Goal: Information Seeking & Learning: Learn about a topic

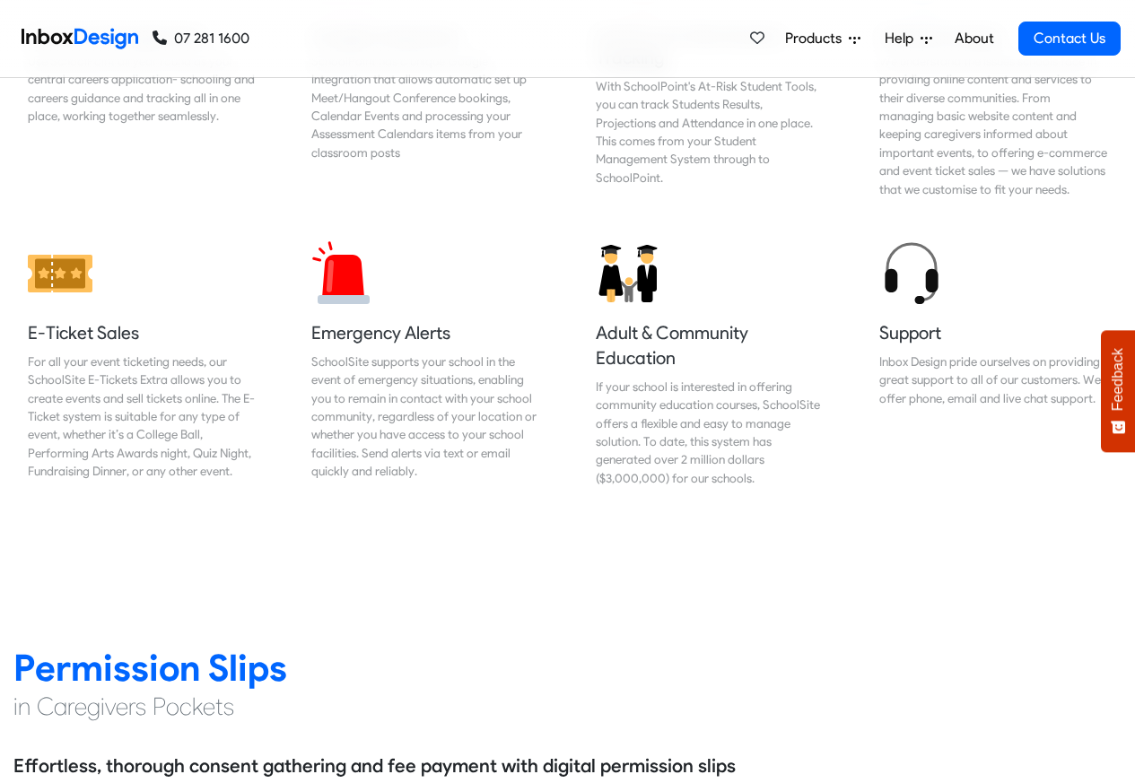
scroll to position [2045, 0]
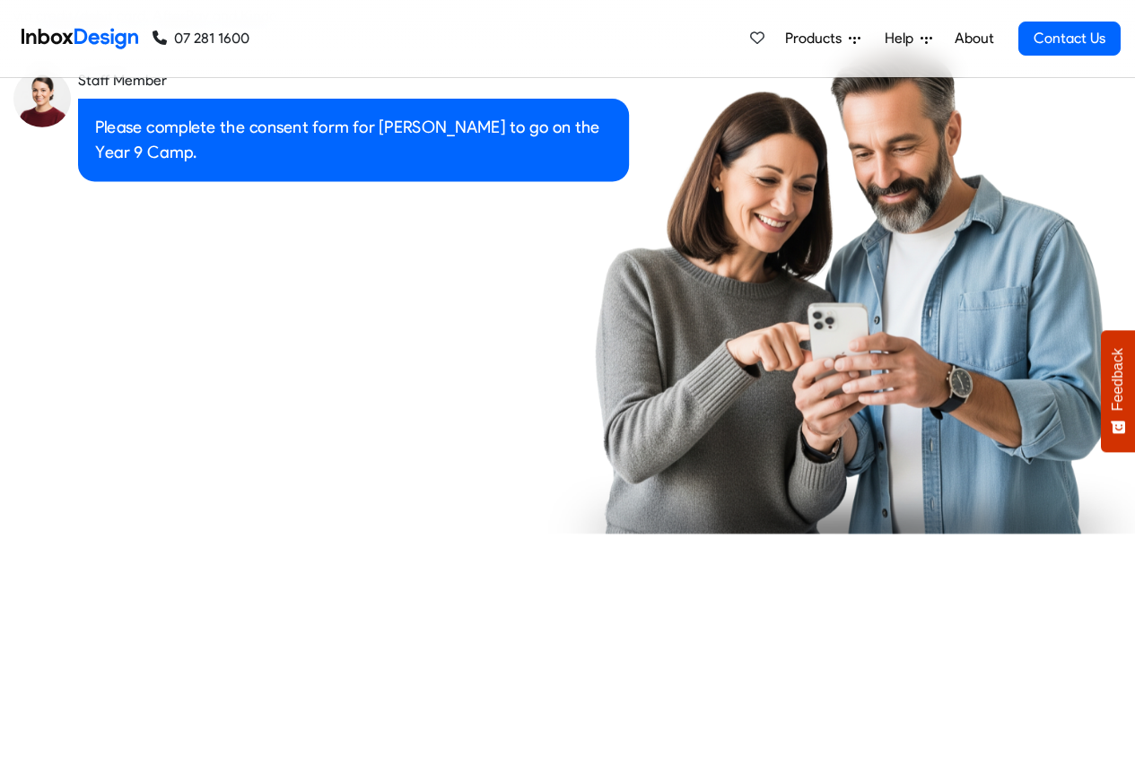
checkbox input "true"
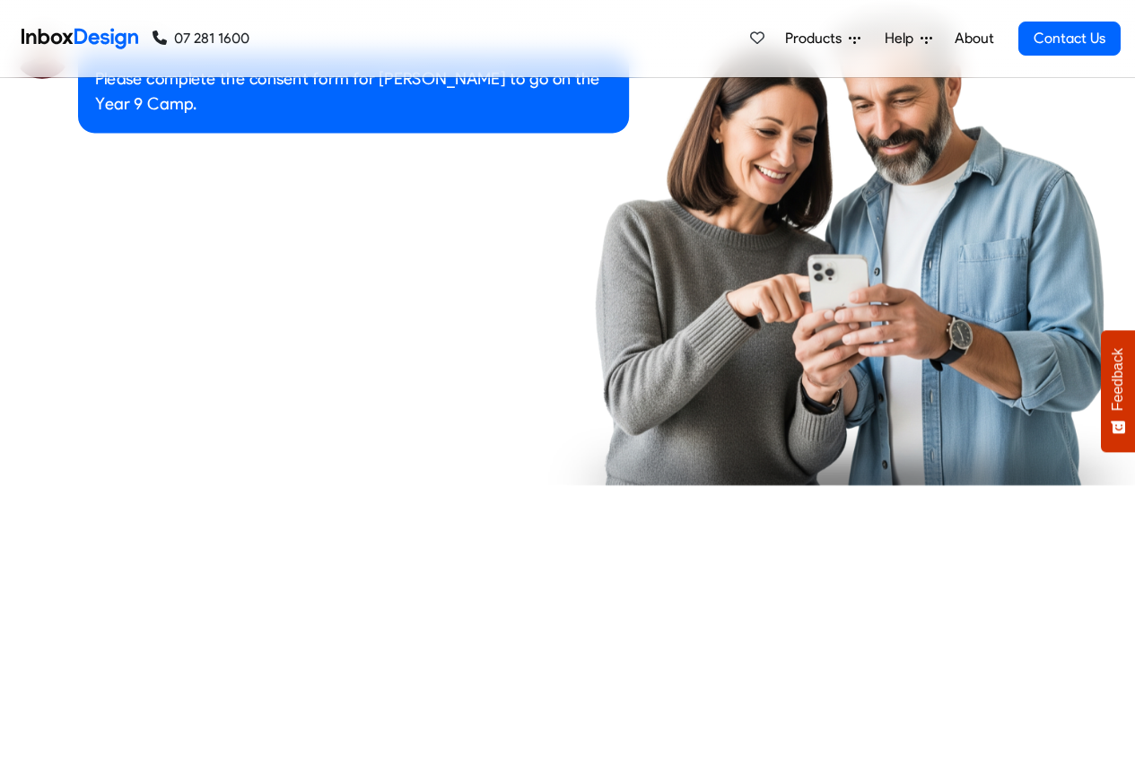
checkbox input "true"
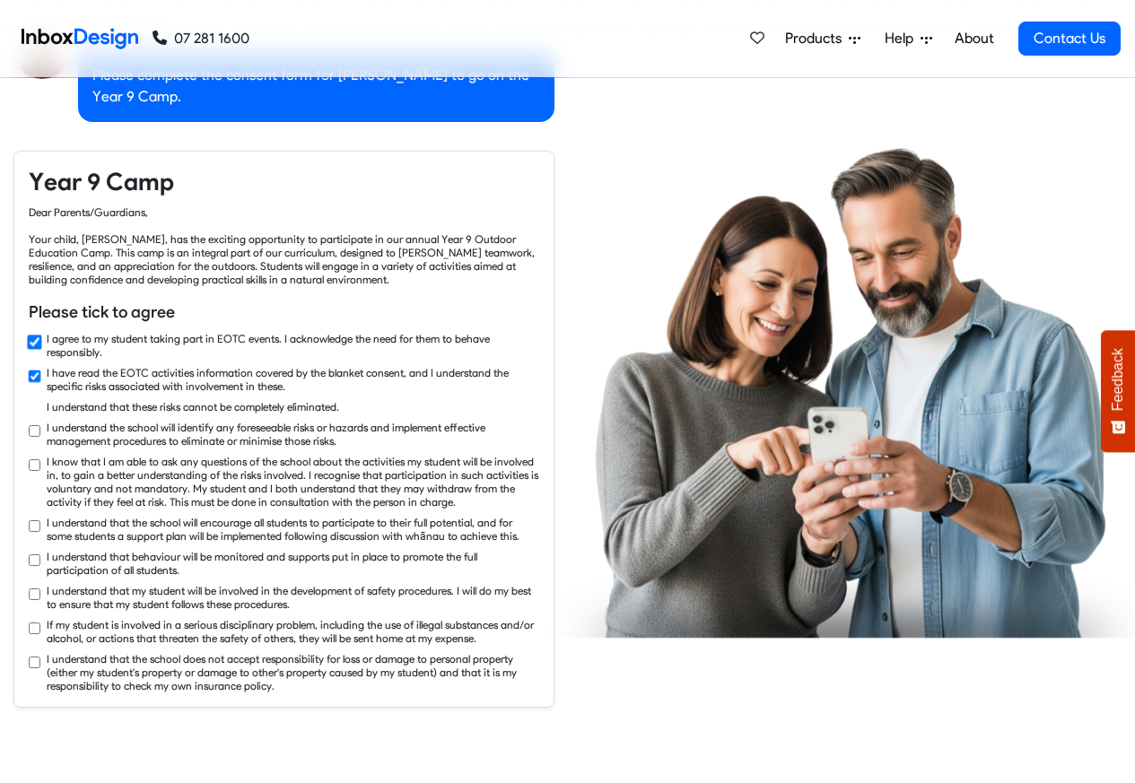
checkbox input "true"
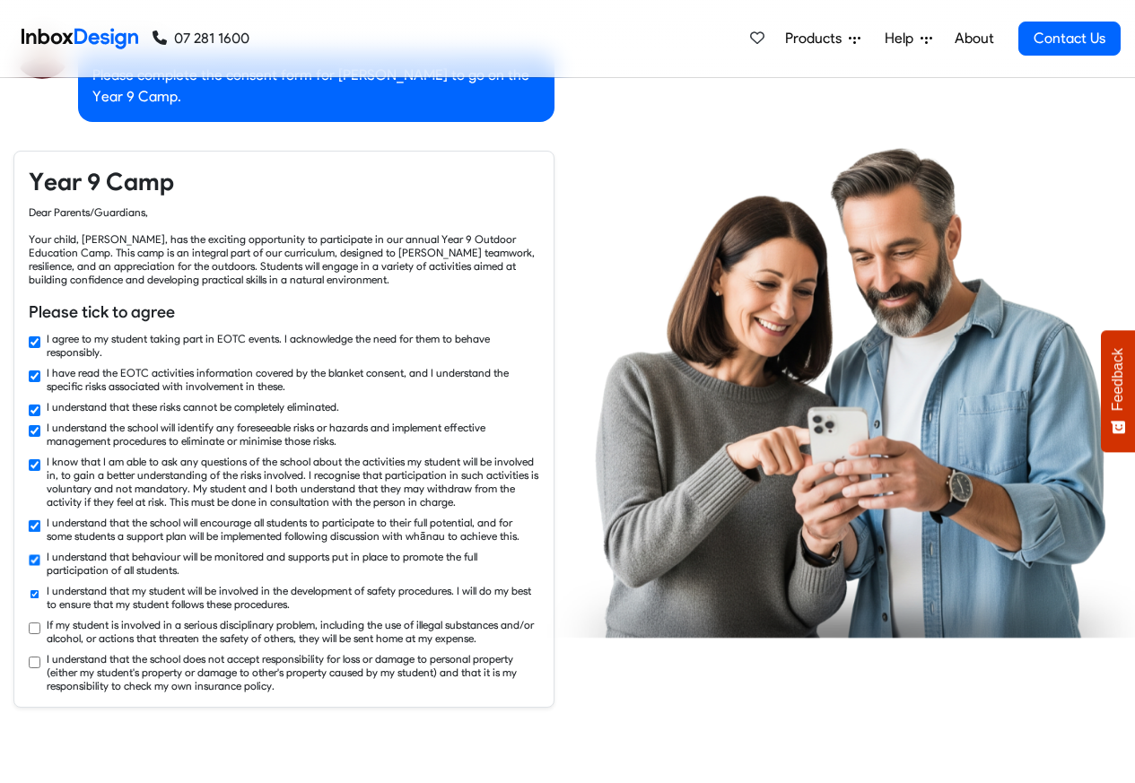
checkbox input "true"
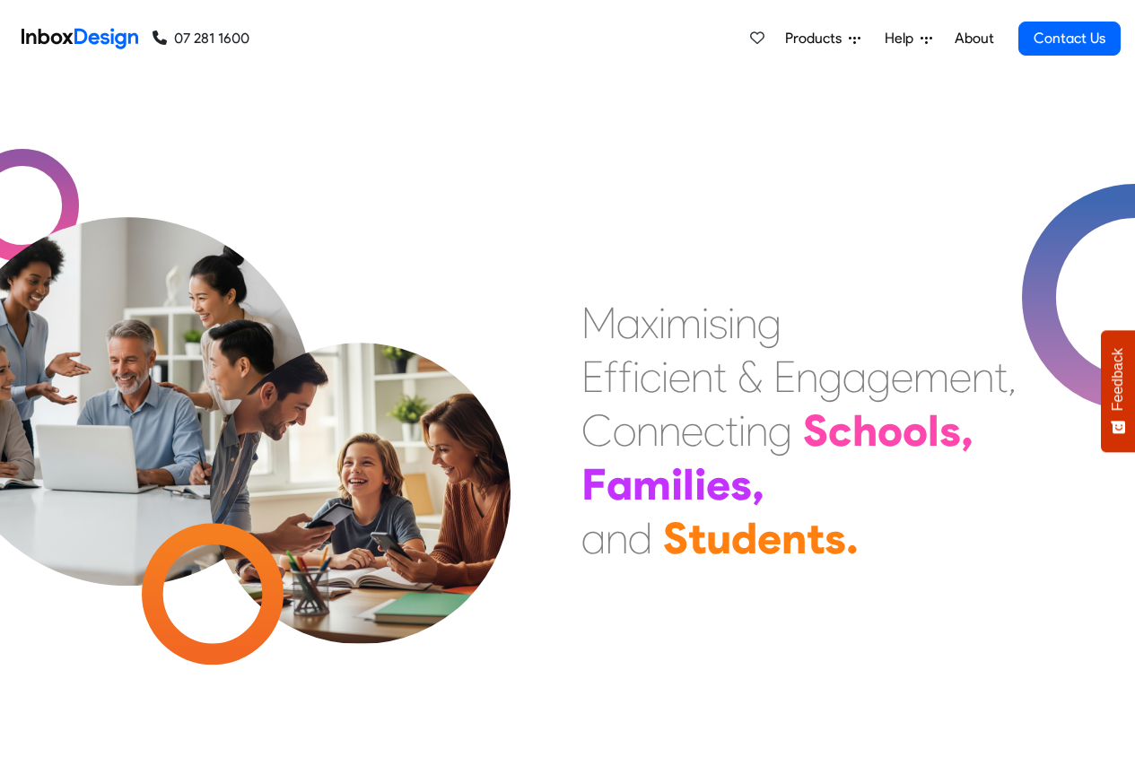
click at [840, 39] on span "Products" at bounding box center [817, 39] width 64 height 22
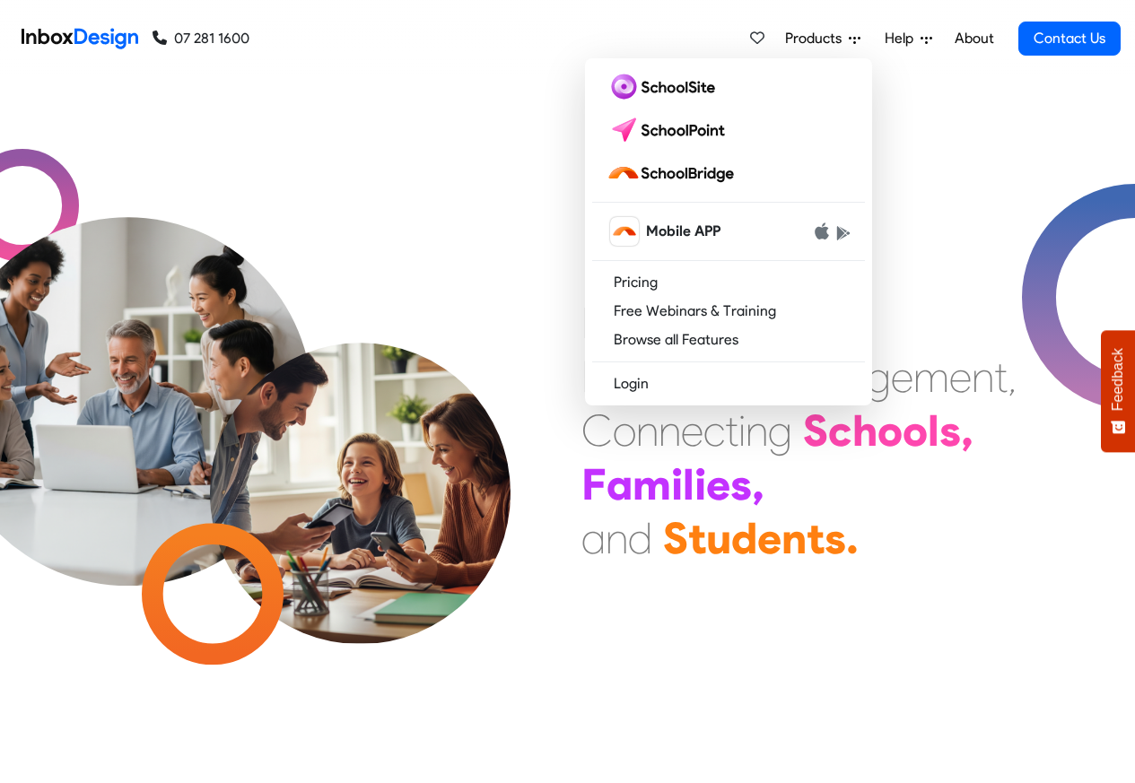
click at [976, 39] on link "About" at bounding box center [973, 39] width 49 height 36
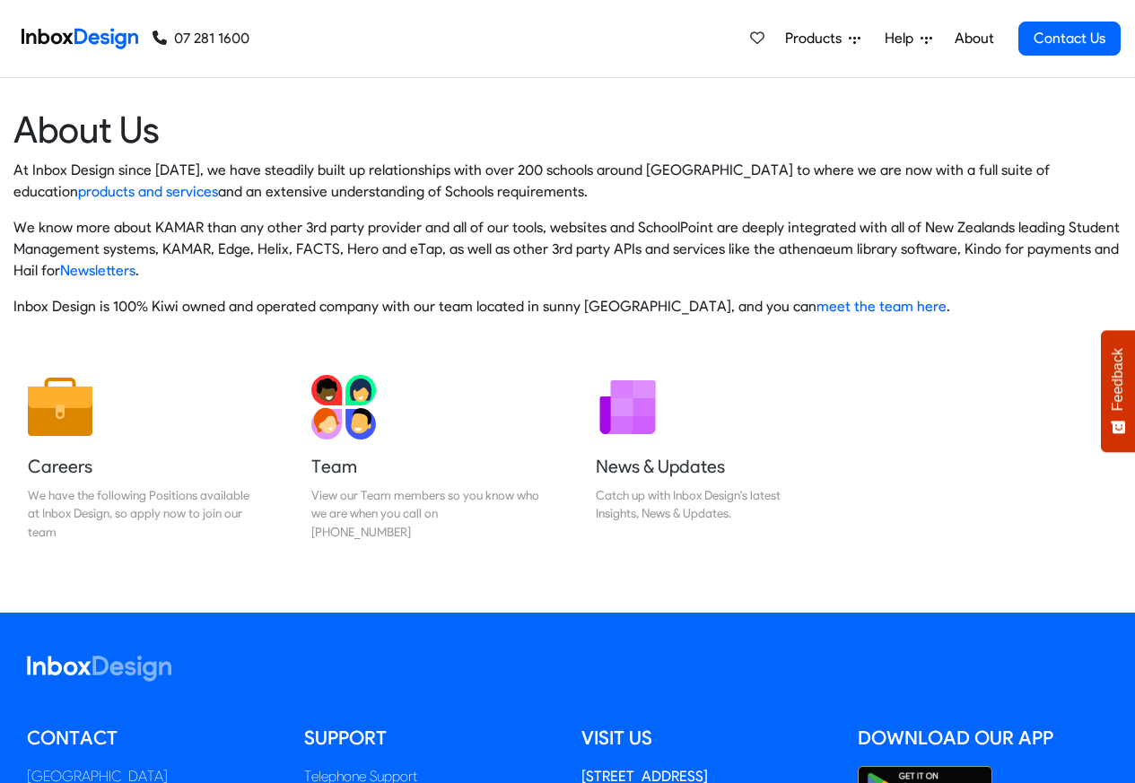
click at [903, 39] on span "Help" at bounding box center [902, 39] width 36 height 22
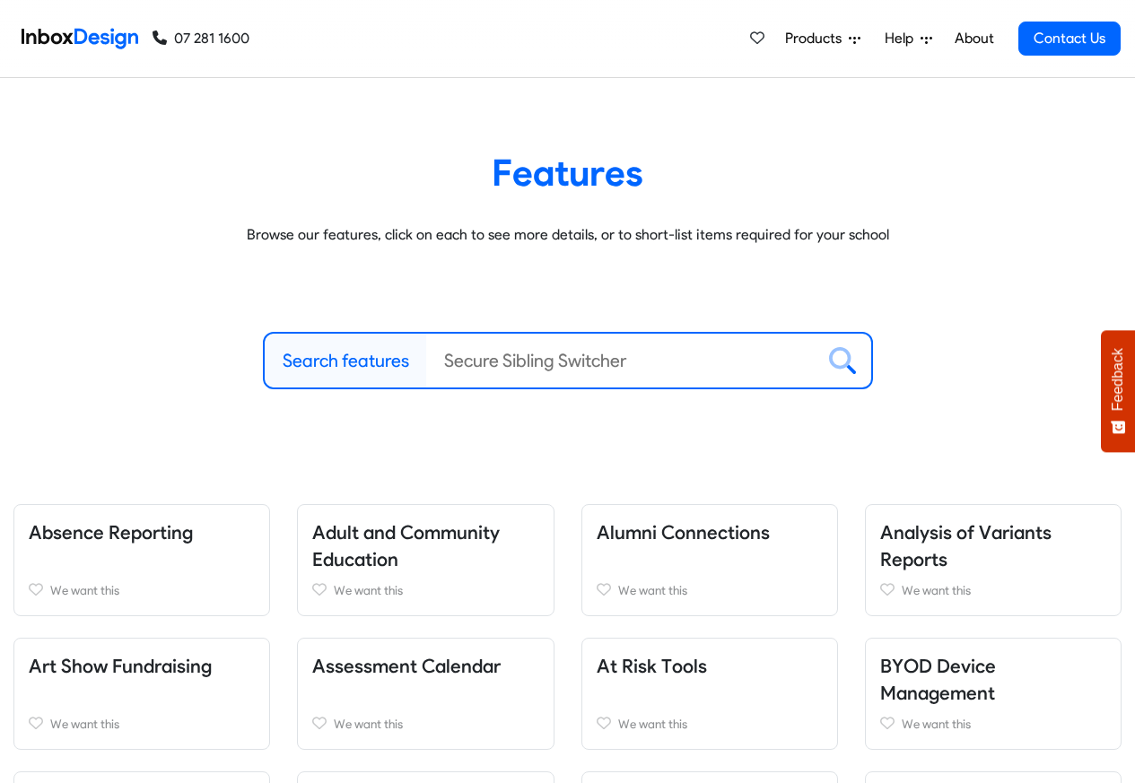
click at [339, 362] on label "Search features" at bounding box center [346, 360] width 126 height 27
click at [426, 362] on input "Search features" at bounding box center [620, 361] width 388 height 54
paste input "bespoke"
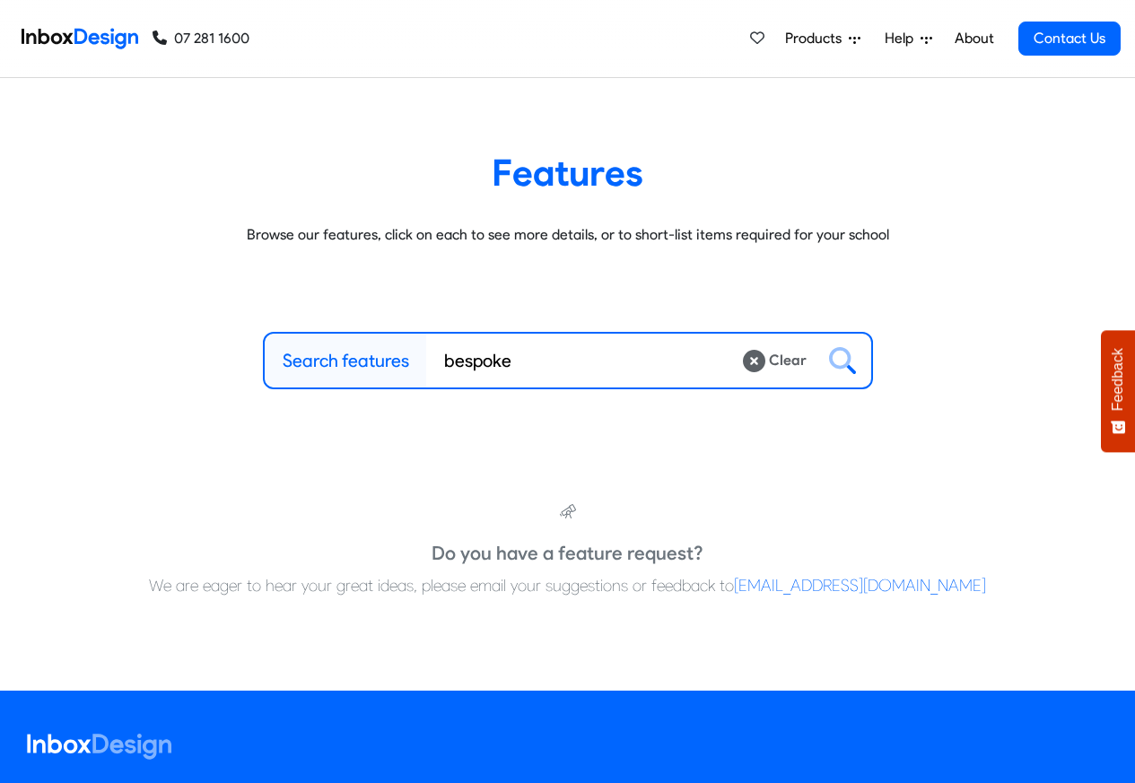
type input "bespoke"
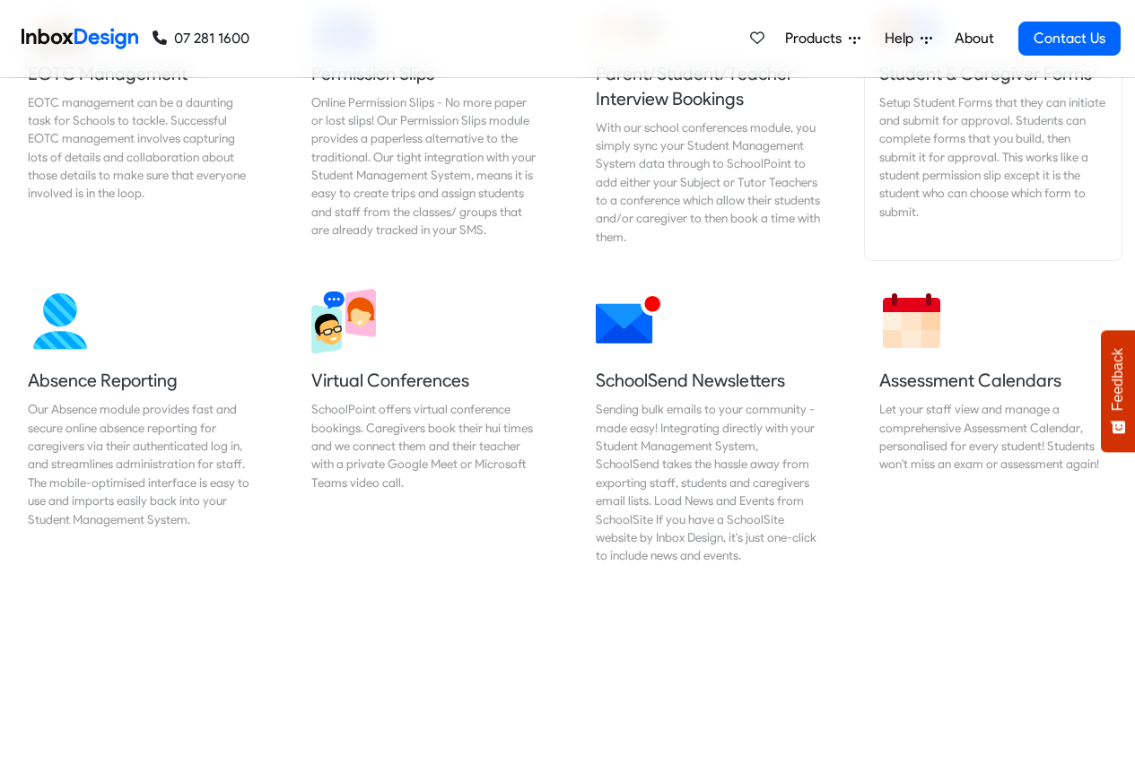
scroll to position [1292, 0]
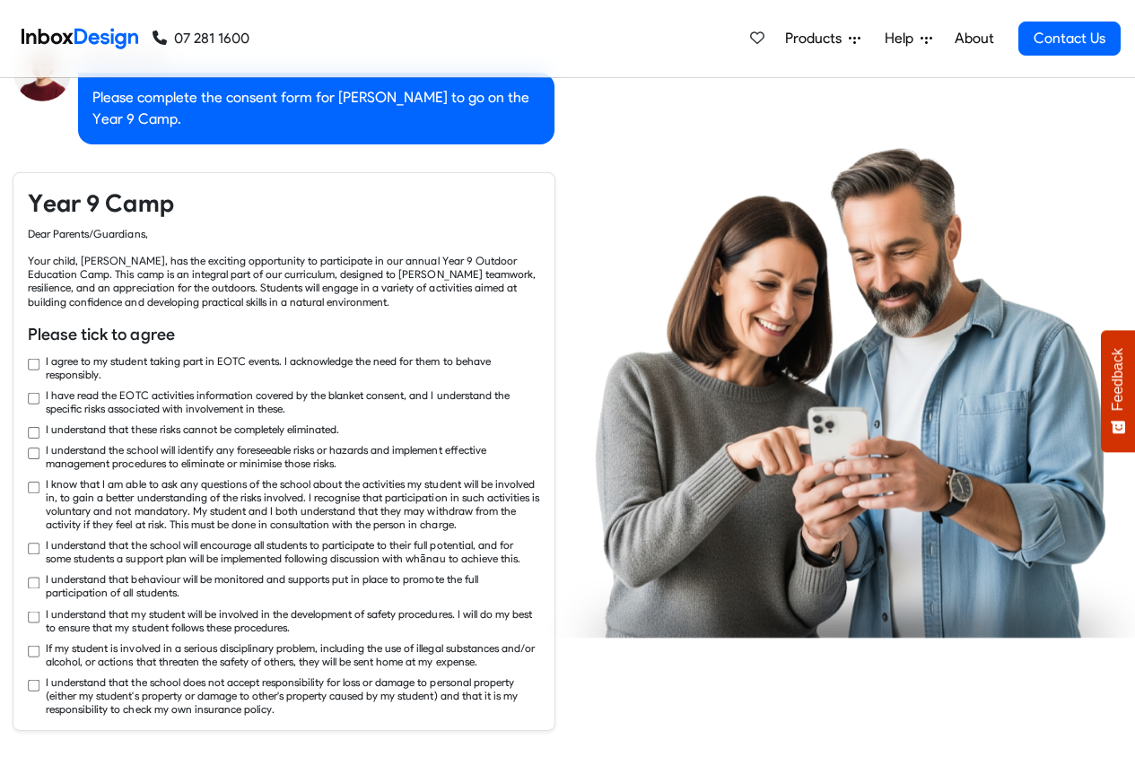
checkbox input "true"
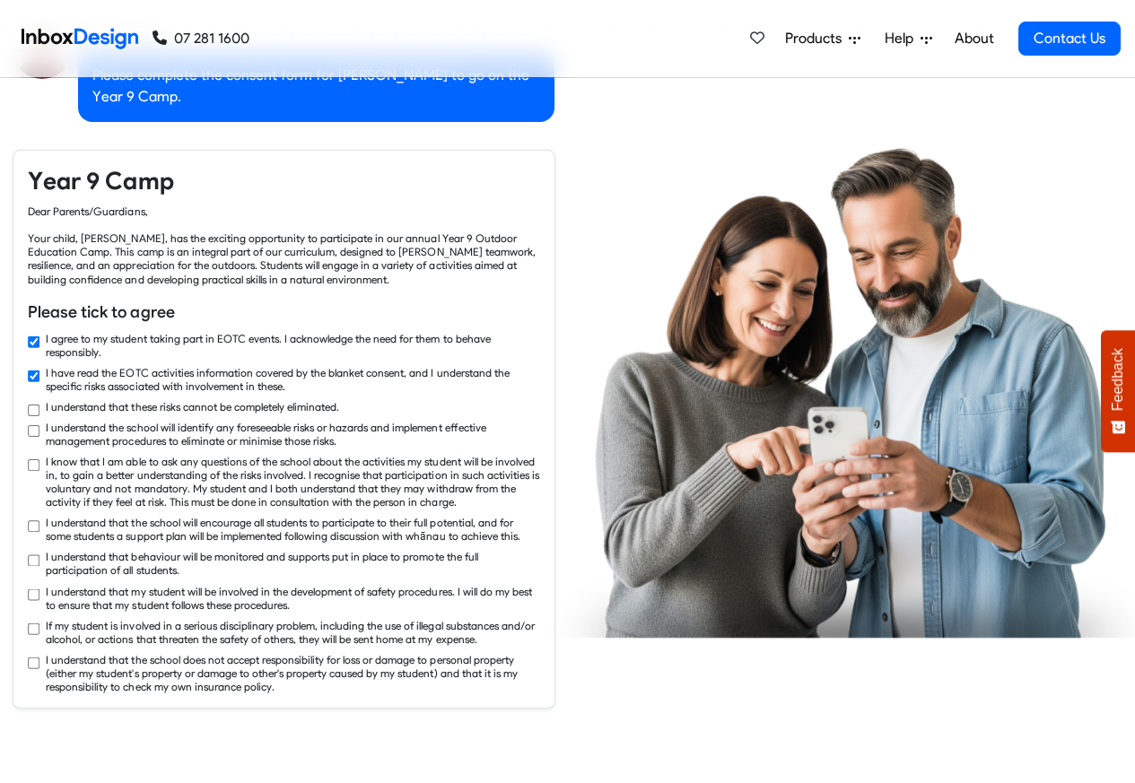
checkbox input "true"
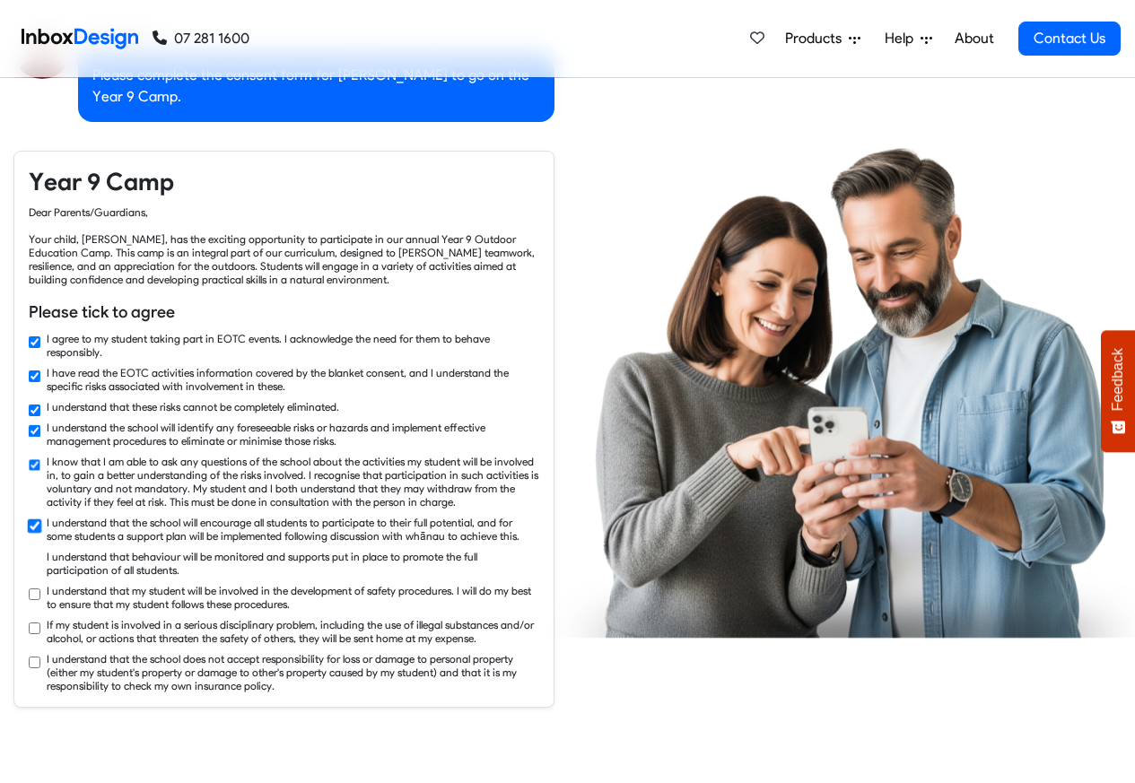
checkbox input "true"
